Goal: Information Seeking & Learning: Check status

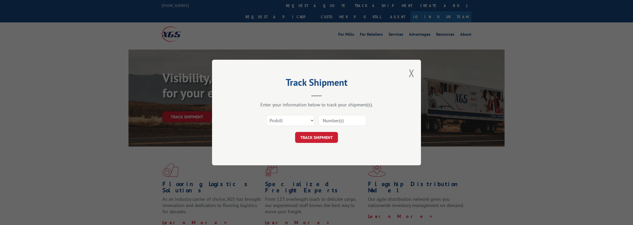
click at [340, 121] on input at bounding box center [342, 120] width 48 height 11
paste input "15985410"
type input "15985410"
drag, startPoint x: 320, startPoint y: 134, endPoint x: 322, endPoint y: 137, distance: 3.7
click at [320, 134] on button "TRACK SHIPMENT" at bounding box center [316, 137] width 43 height 11
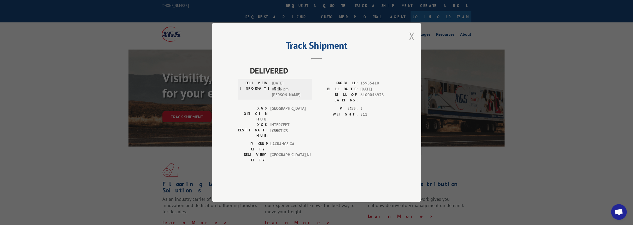
click at [410, 43] on button "Close modal" at bounding box center [411, 36] width 6 height 14
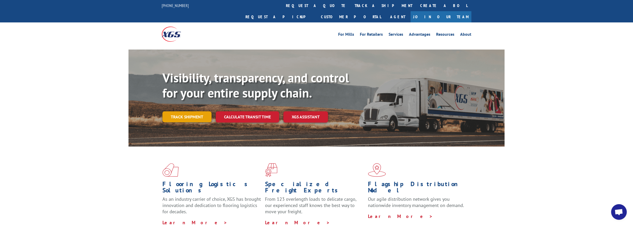
click at [190, 111] on link "Track shipment" at bounding box center [186, 116] width 49 height 11
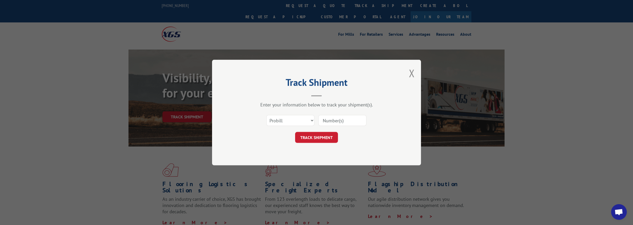
click at [342, 122] on input at bounding box center [342, 120] width 48 height 11
paste input "15985410"
type input "15985410"
click at [326, 135] on button "TRACK SHIPMENT" at bounding box center [316, 137] width 43 height 11
